Goal: Task Accomplishment & Management: Use online tool/utility

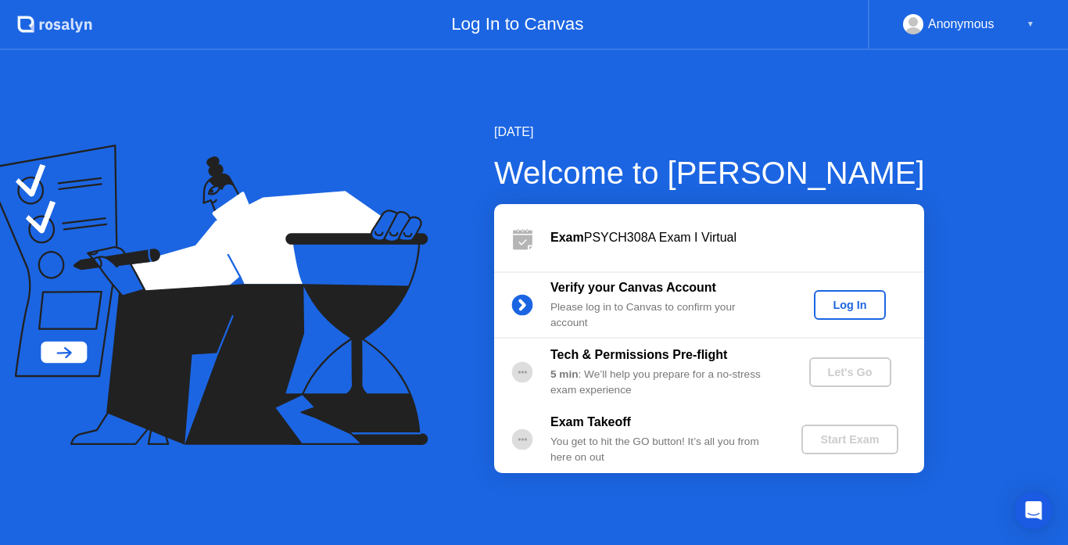
click at [854, 299] on div "Log In" at bounding box center [849, 305] width 59 height 13
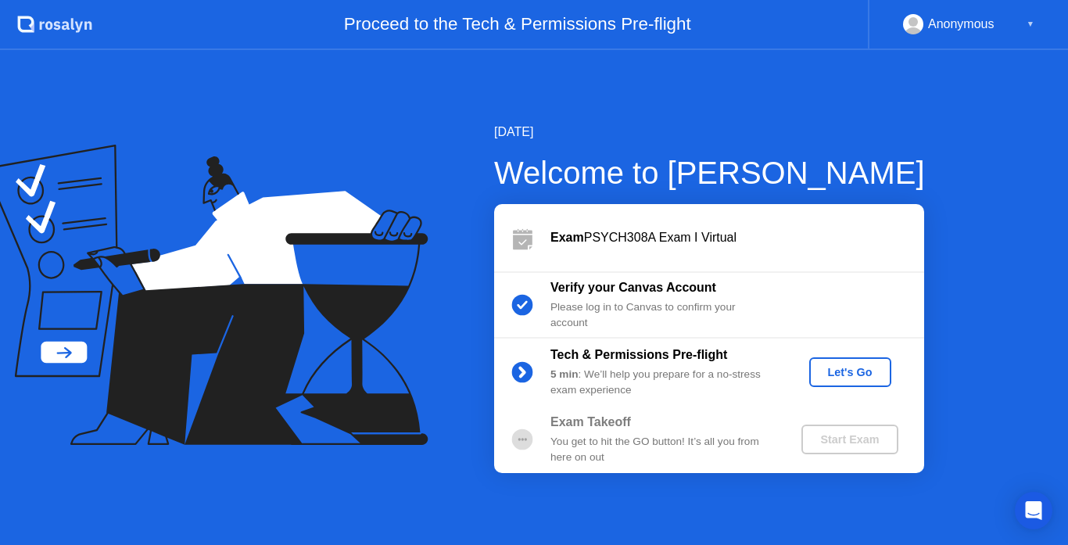
click at [850, 376] on div "Let's Go" at bounding box center [850, 372] width 70 height 13
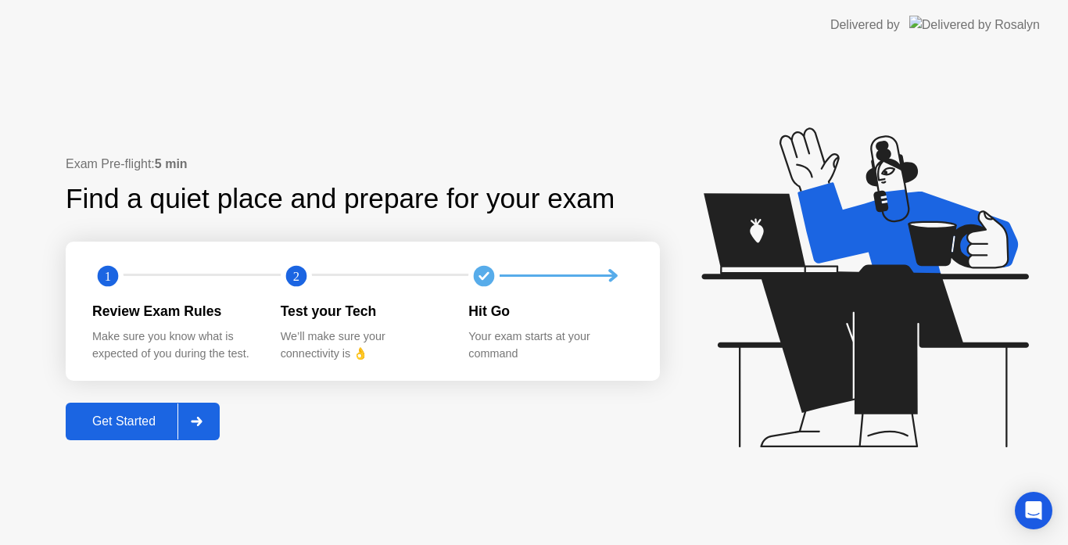
click at [142, 423] on div "Get Started" at bounding box center [123, 421] width 107 height 14
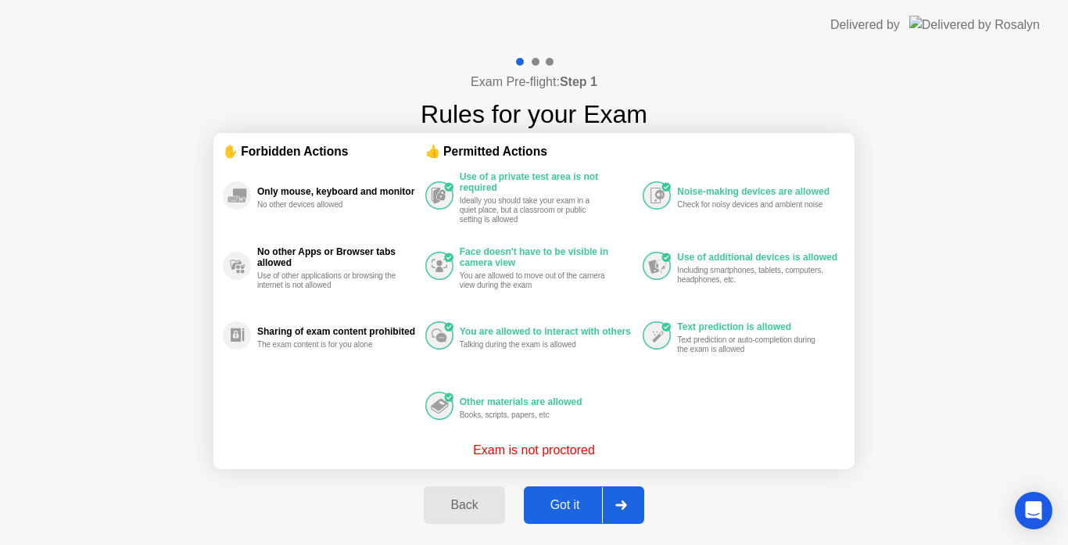
drag, startPoint x: 614, startPoint y: 476, endPoint x: 596, endPoint y: 502, distance: 31.4
click at [582, 506] on div "Got it" at bounding box center [564, 505] width 73 height 14
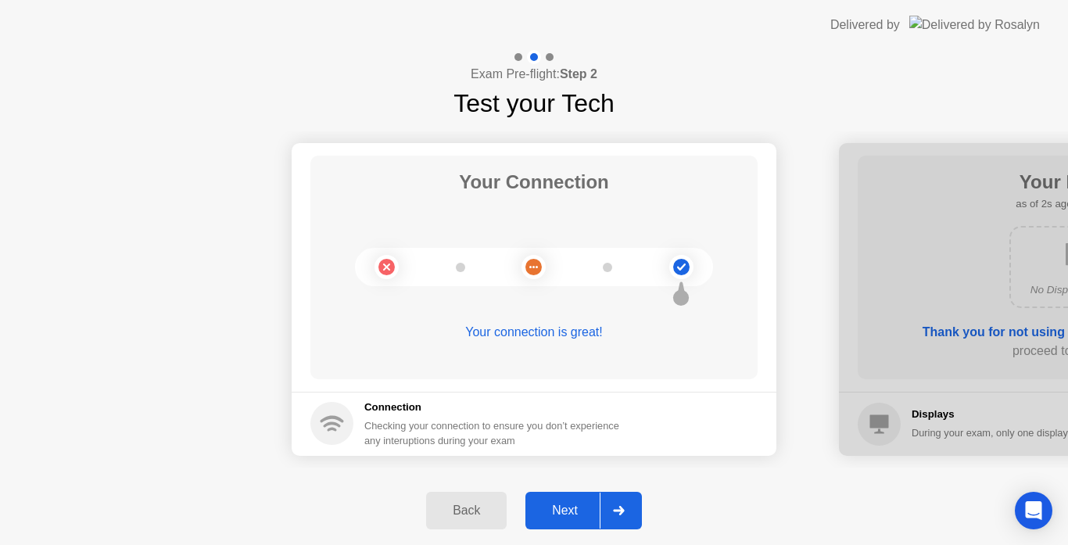
click at [573, 509] on div "Next" at bounding box center [565, 510] width 70 height 14
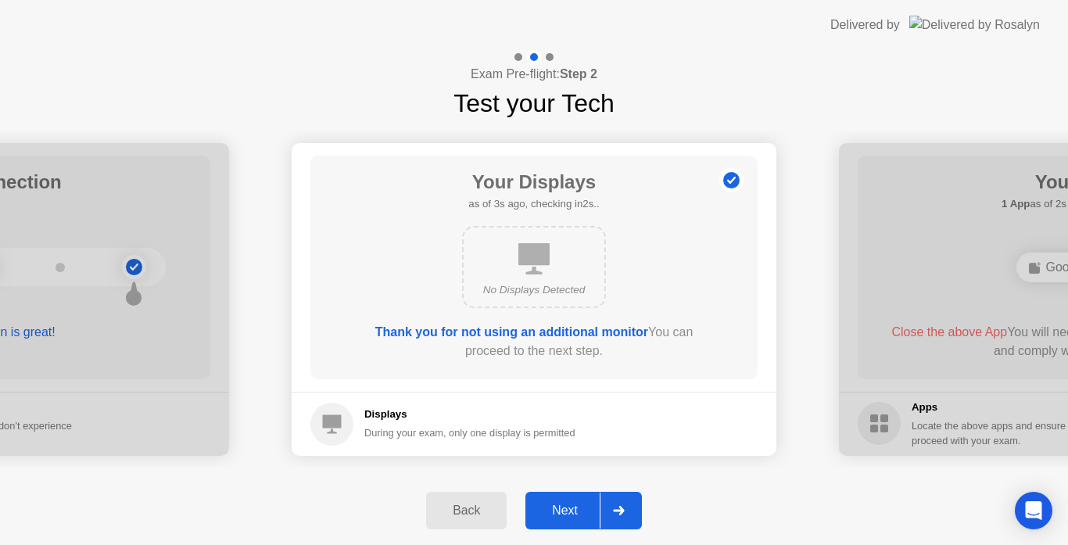
click at [573, 503] on div "Next" at bounding box center [565, 510] width 70 height 14
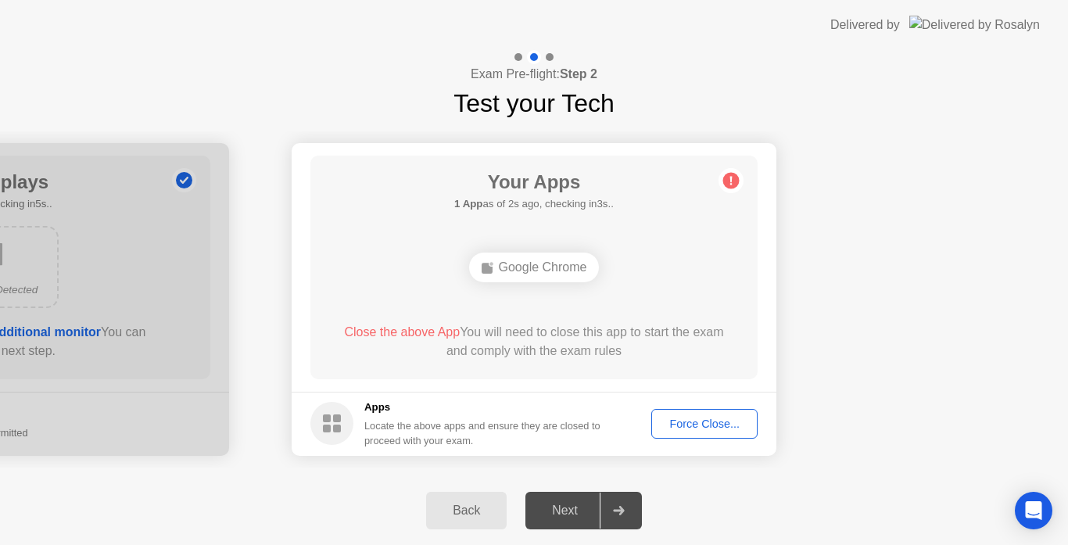
click at [419, 325] on span "Close the above App" at bounding box center [402, 331] width 116 height 13
click at [752, 220] on div "Your Apps 1 App as of 3s ago, checking in2s.. Google Chrome Close the above App…" at bounding box center [533, 268] width 447 height 224
click at [689, 420] on div "Force Close..." at bounding box center [704, 423] width 95 height 13
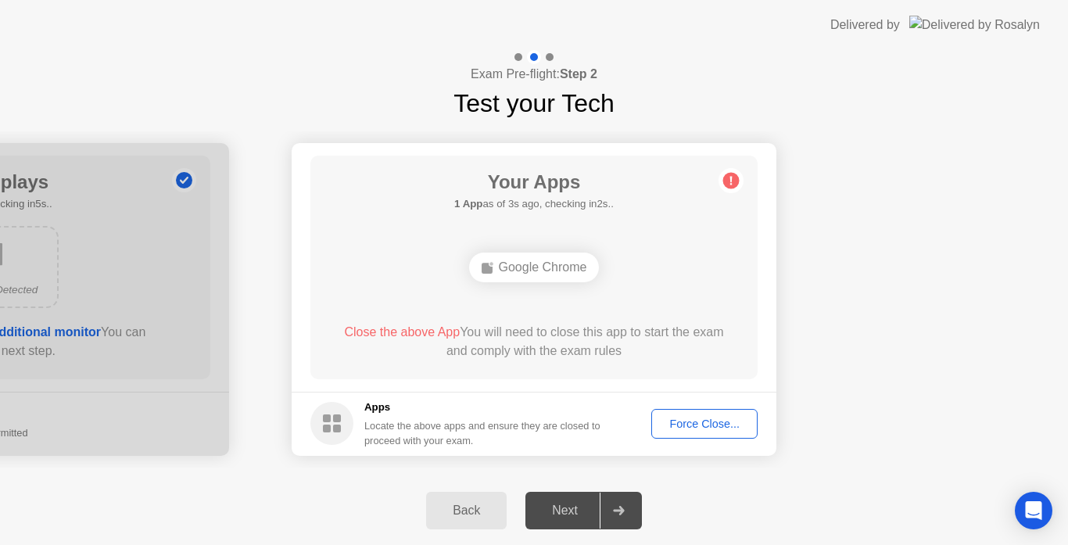
click at [696, 426] on div "Force Close..." at bounding box center [704, 423] width 95 height 13
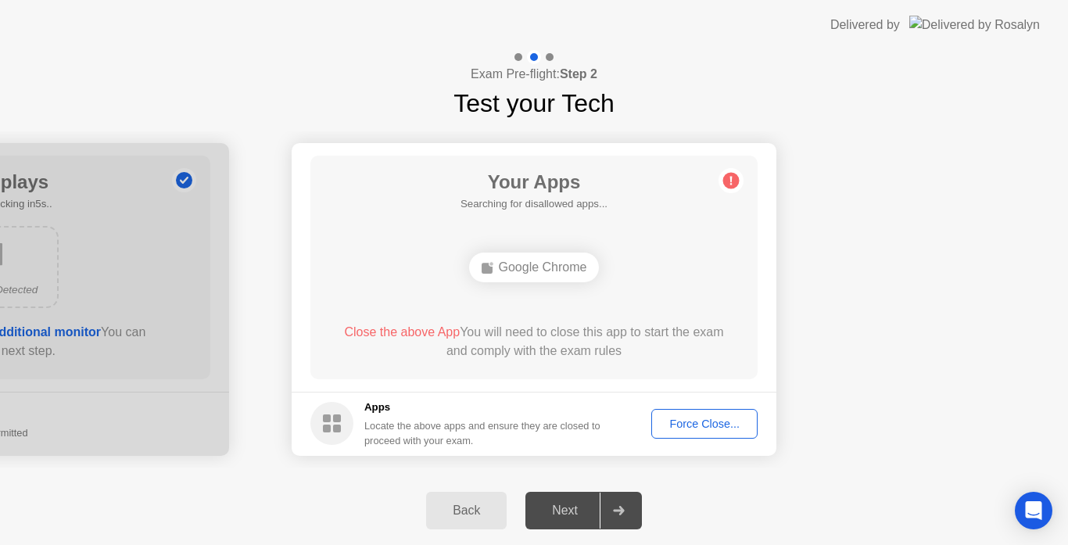
click at [330, 417] on rect at bounding box center [327, 418] width 8 height 8
click at [328, 422] on rect at bounding box center [327, 418] width 8 height 8
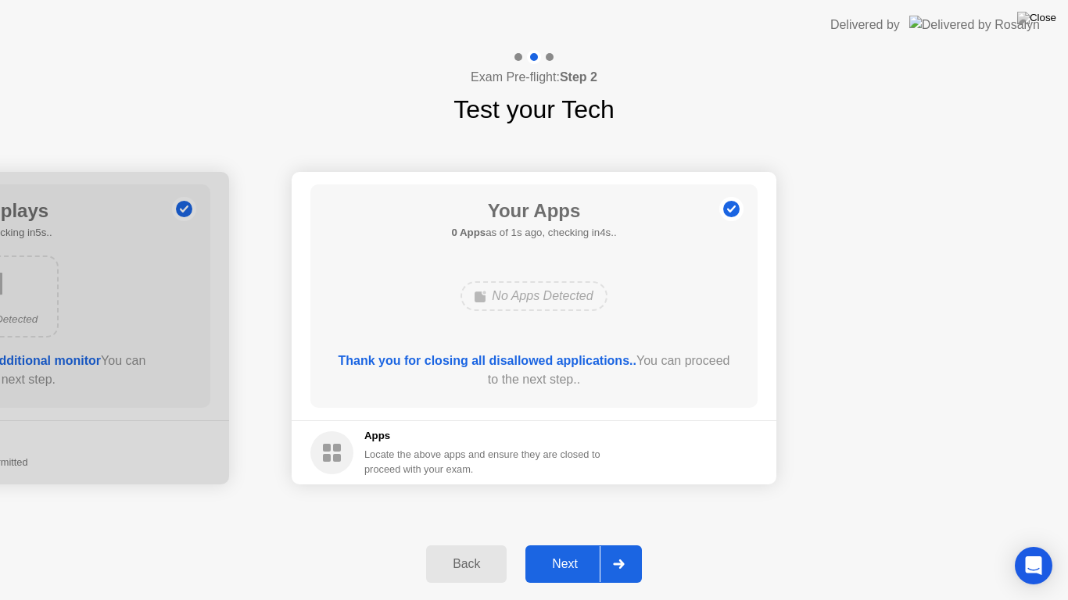
click at [565, 544] on div "Next" at bounding box center [565, 564] width 70 height 14
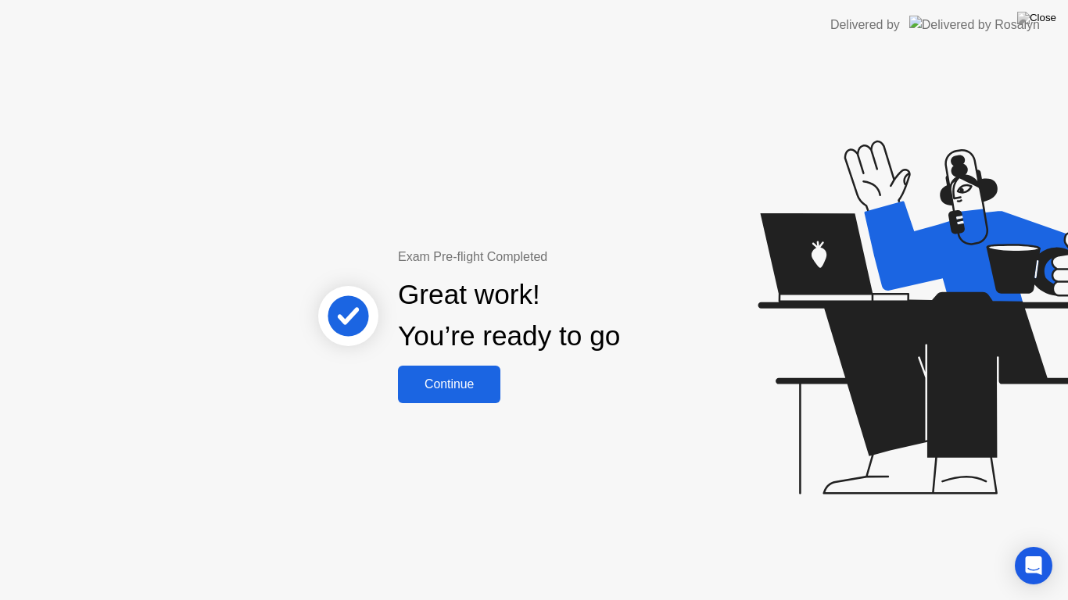
click at [466, 379] on div "Continue" at bounding box center [449, 385] width 93 height 14
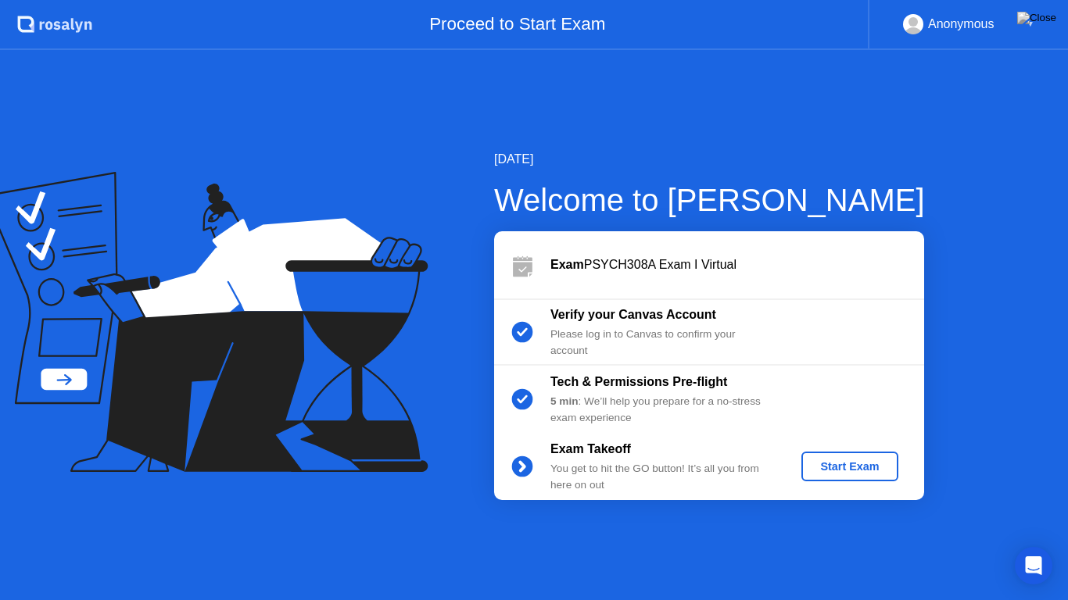
click at [866, 472] on div "Start Exam" at bounding box center [849, 466] width 84 height 13
